Goal: Transaction & Acquisition: Purchase product/service

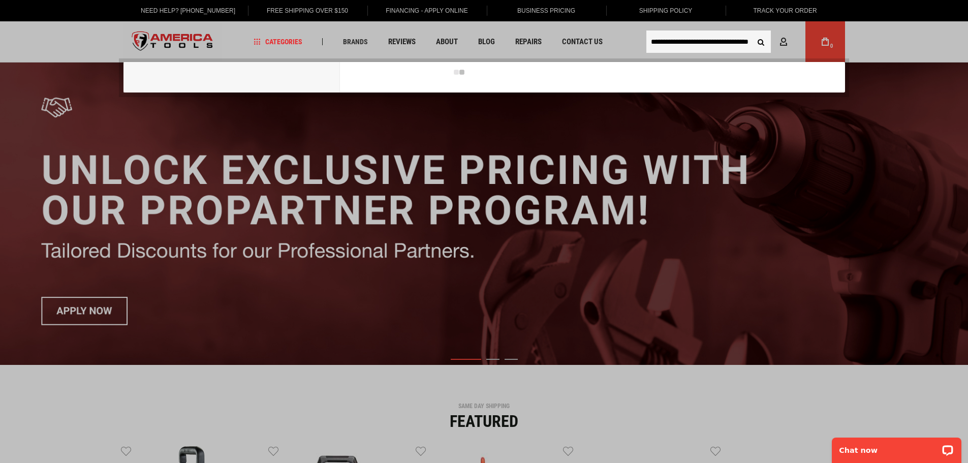
scroll to position [0, 42]
type input "**********"
click at [751, 32] on button "Search" at bounding box center [760, 41] width 19 height 19
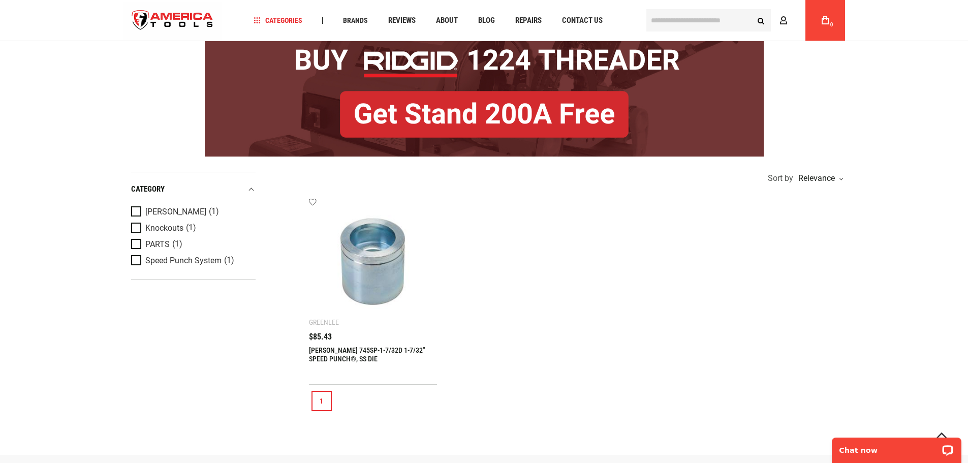
scroll to position [152, 0]
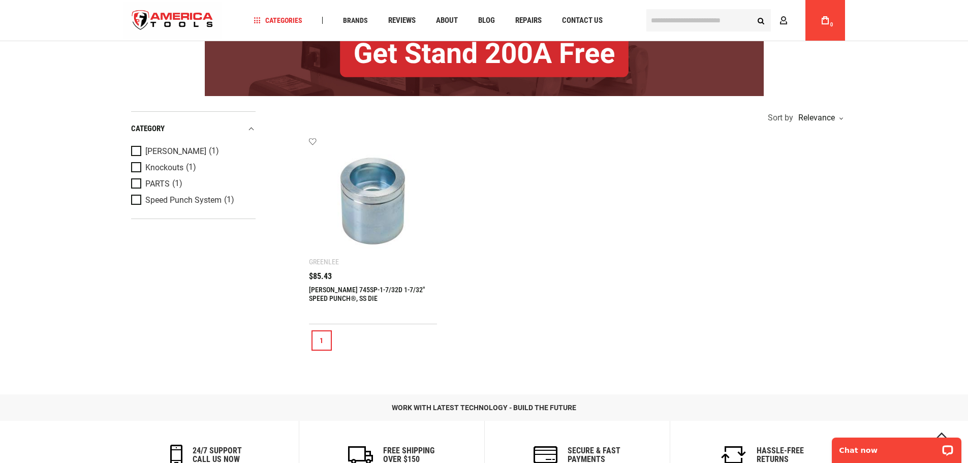
click at [355, 234] on img at bounding box center [373, 201] width 108 height 108
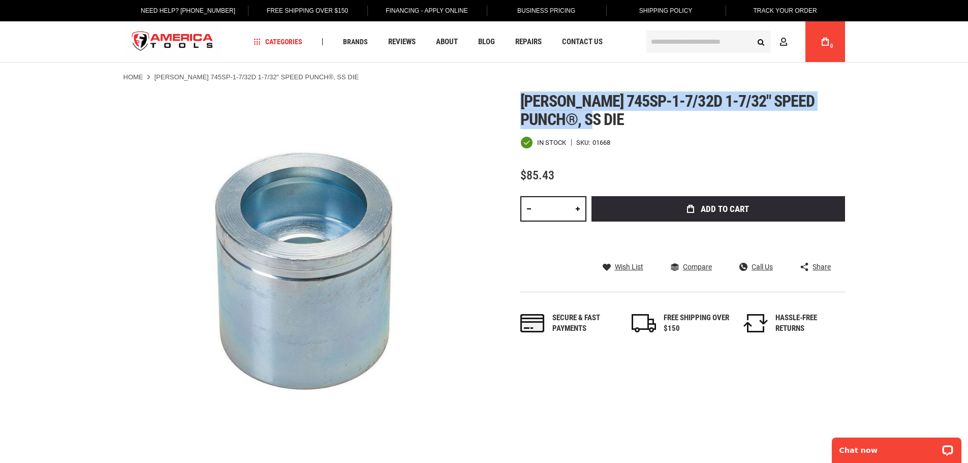
drag, startPoint x: 521, startPoint y: 97, endPoint x: 576, endPoint y: 123, distance: 60.4
click at [576, 123] on h1 "Greenlee 745sp-1-7/32d 1-7/32" speed punch®, ss die" at bounding box center [682, 110] width 325 height 37
copy span "[PERSON_NAME] 745sp-1-7/32d 1-7/32" speed punch®, ss die"
click at [595, 95] on span "Greenlee 745sp-1-7/32d 1-7/32" speed punch®, ss die" at bounding box center [667, 110] width 295 height 38
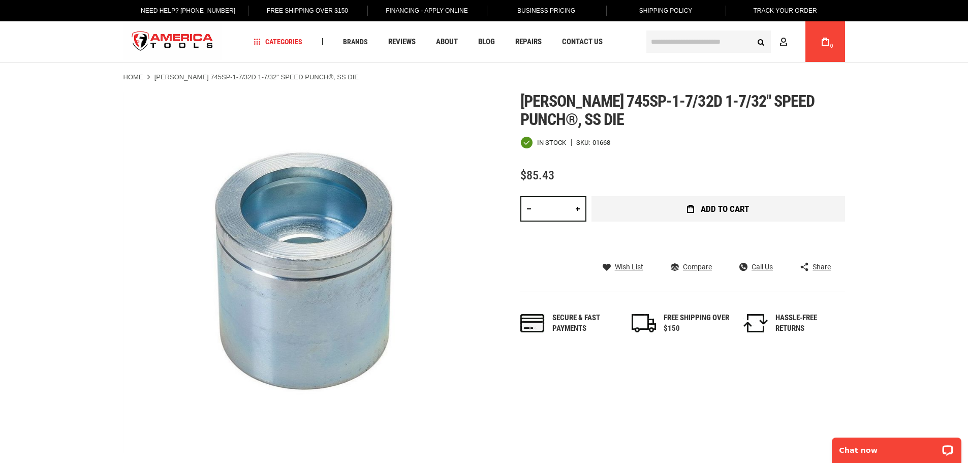
click at [735, 216] on button "Add to Cart" at bounding box center [718, 208] width 254 height 25
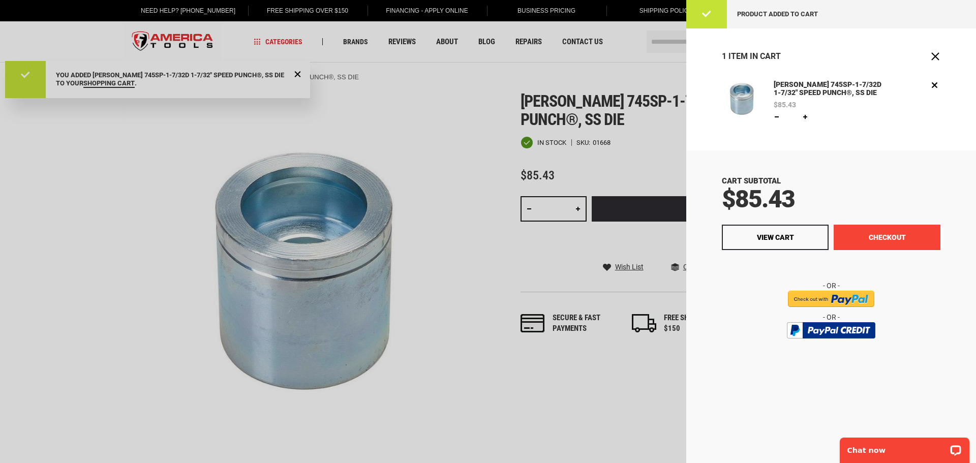
click at [867, 240] on button "Checkout" at bounding box center [886, 237] width 107 height 25
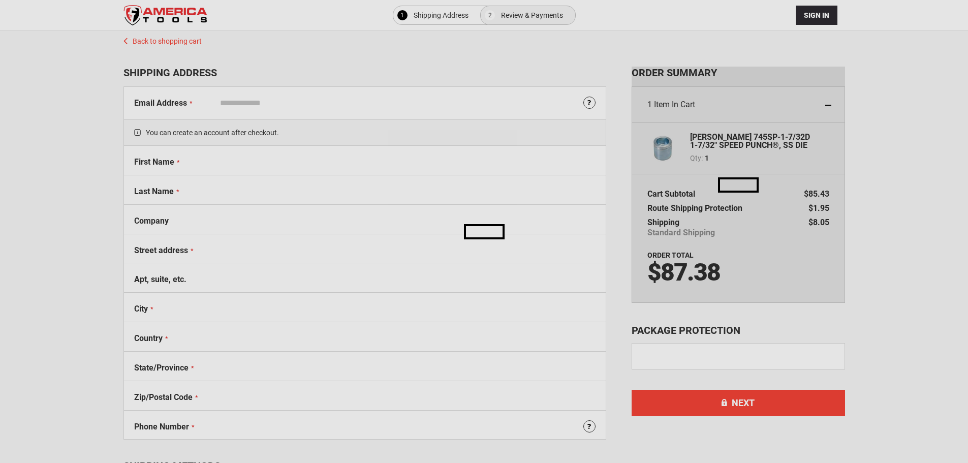
select select "**"
